Goal: Navigation & Orientation: Find specific page/section

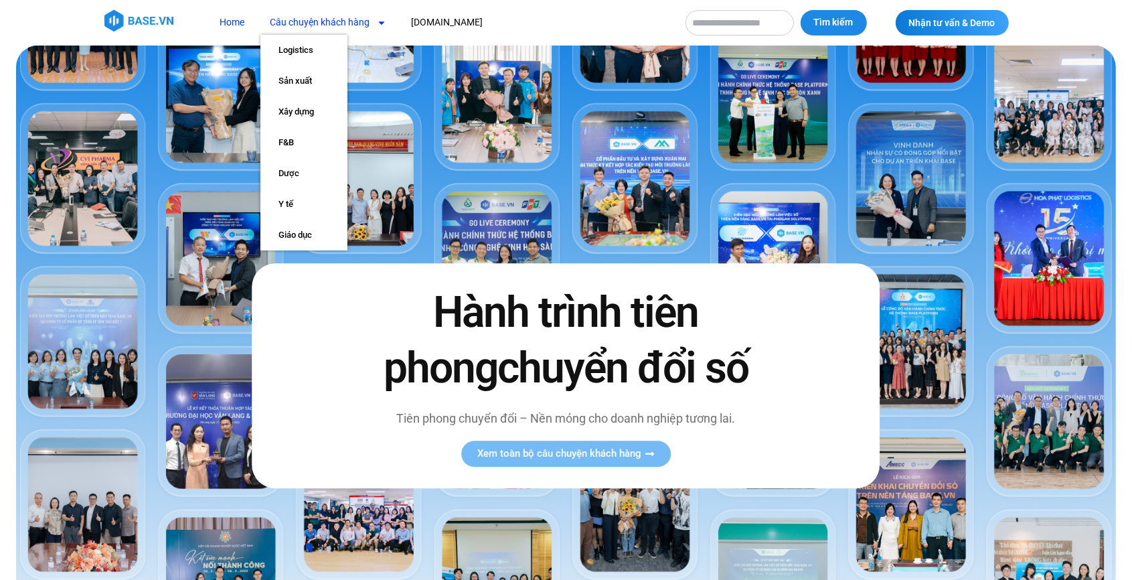
click at [366, 19] on link "Câu chuyện khách hàng" at bounding box center [328, 22] width 136 height 25
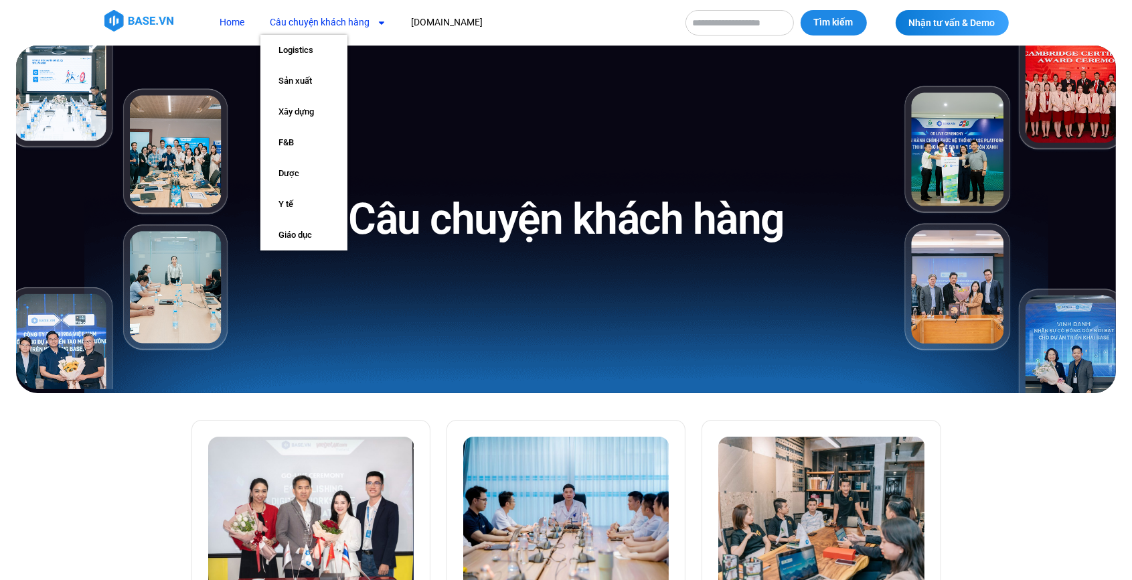
click at [230, 19] on link "Home" at bounding box center [232, 22] width 45 height 25
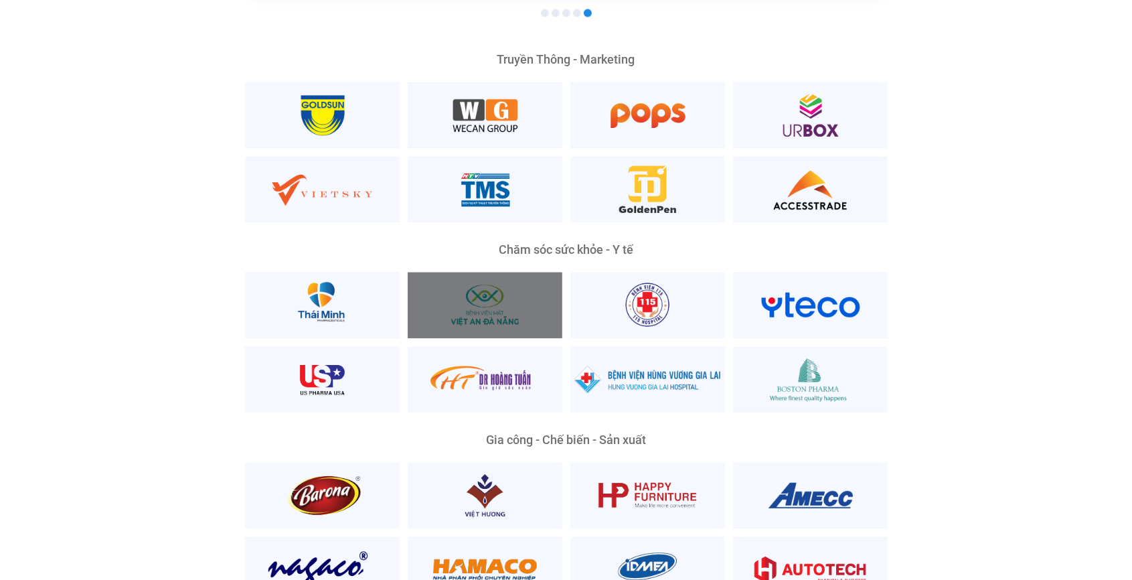
scroll to position [2773, 0]
